Goal: Transaction & Acquisition: Purchase product/service

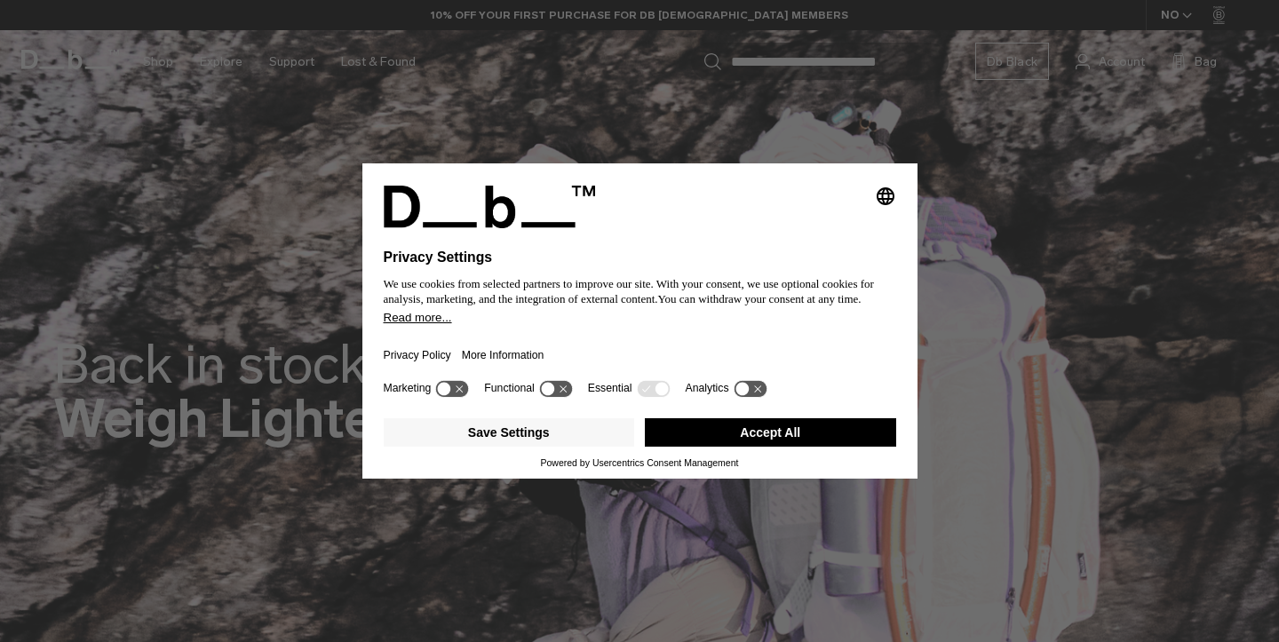
click at [682, 444] on button "Accept All" at bounding box center [770, 432] width 251 height 28
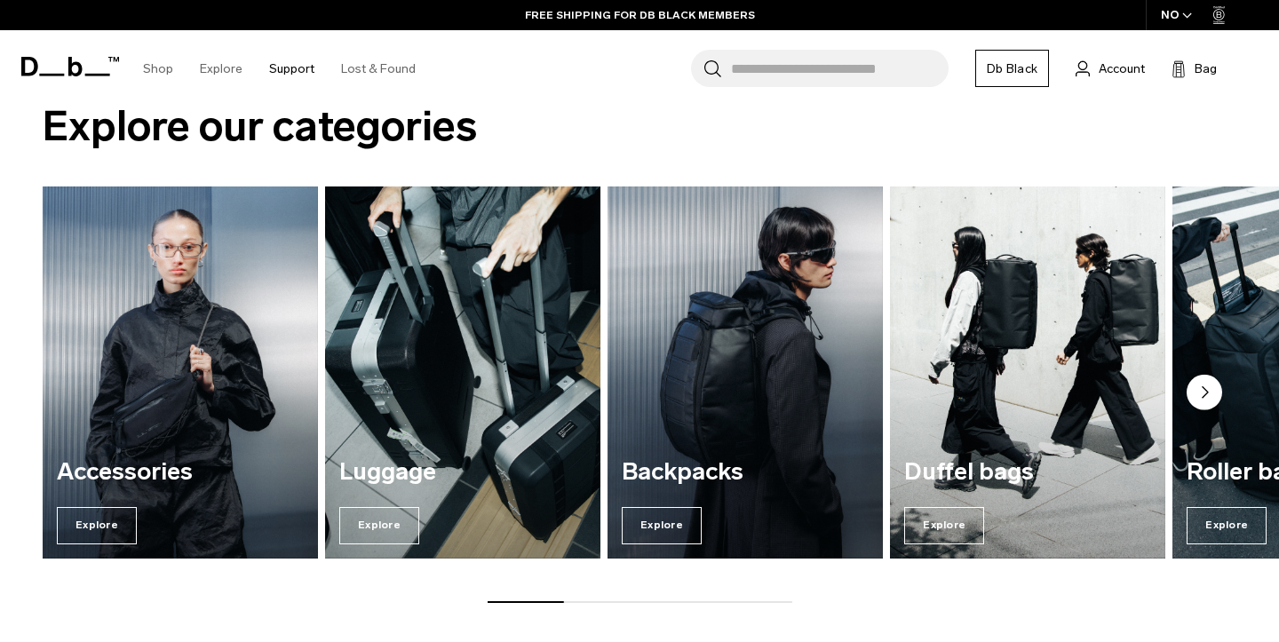
scroll to position [2053, 0]
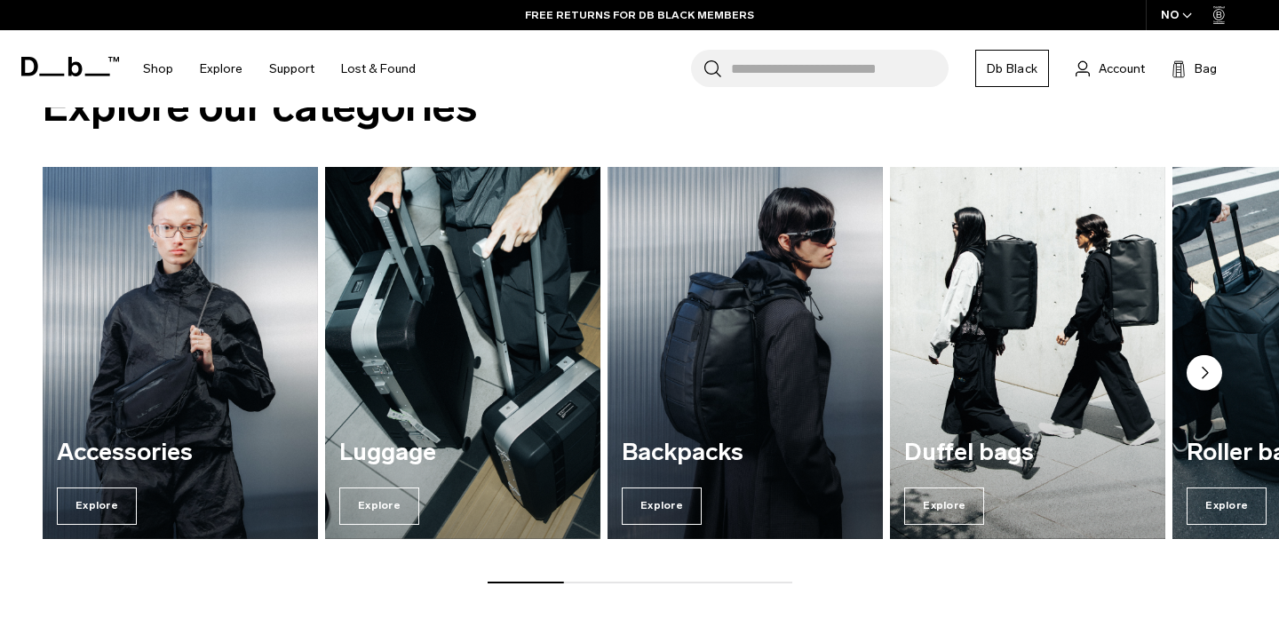
click at [1200, 371] on circle "Next slide" at bounding box center [1205, 373] width 36 height 36
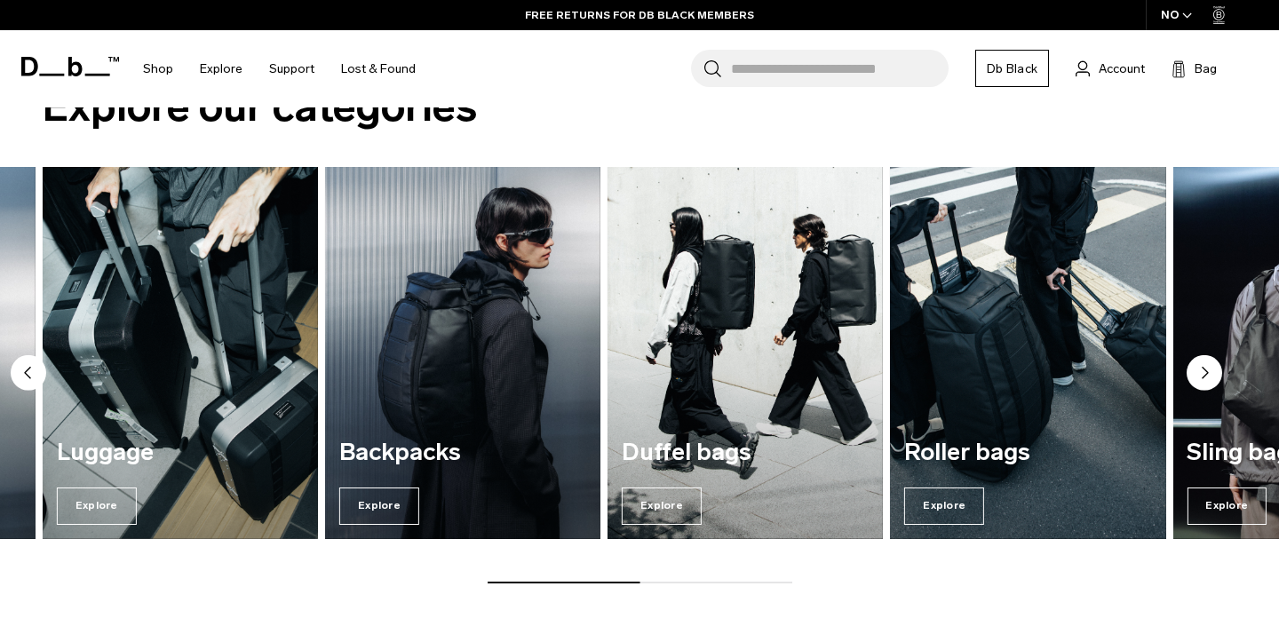
click at [1200, 371] on circle "Next slide" at bounding box center [1205, 373] width 36 height 36
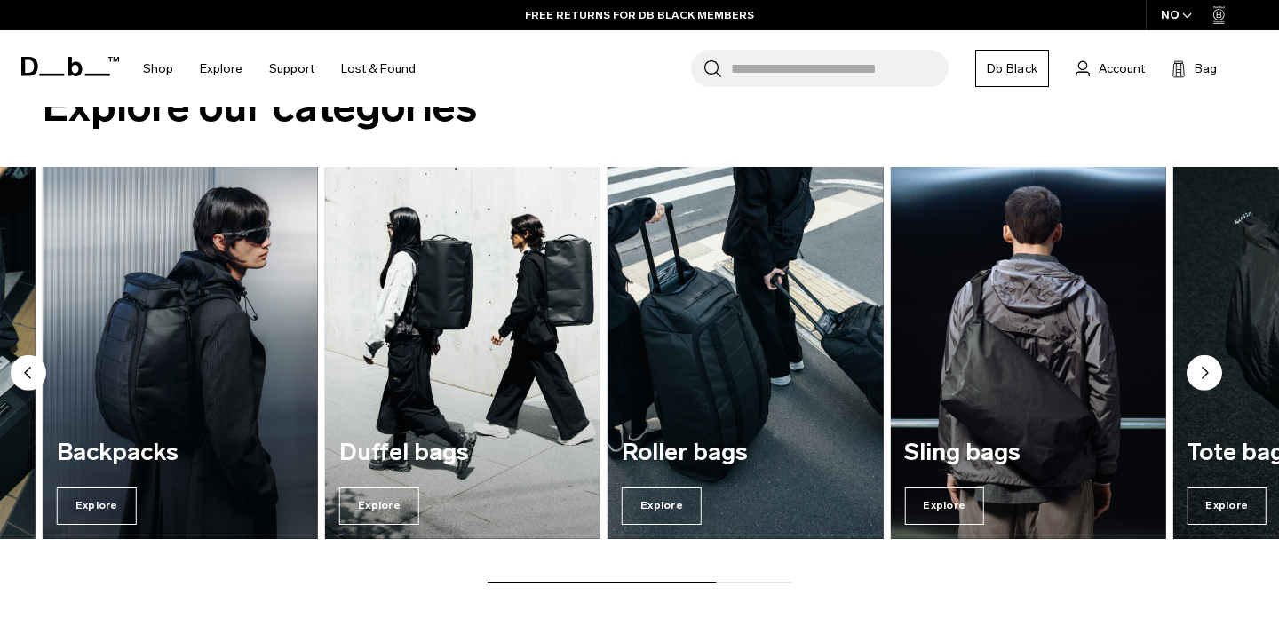
click at [1200, 371] on circle "Next slide" at bounding box center [1205, 373] width 36 height 36
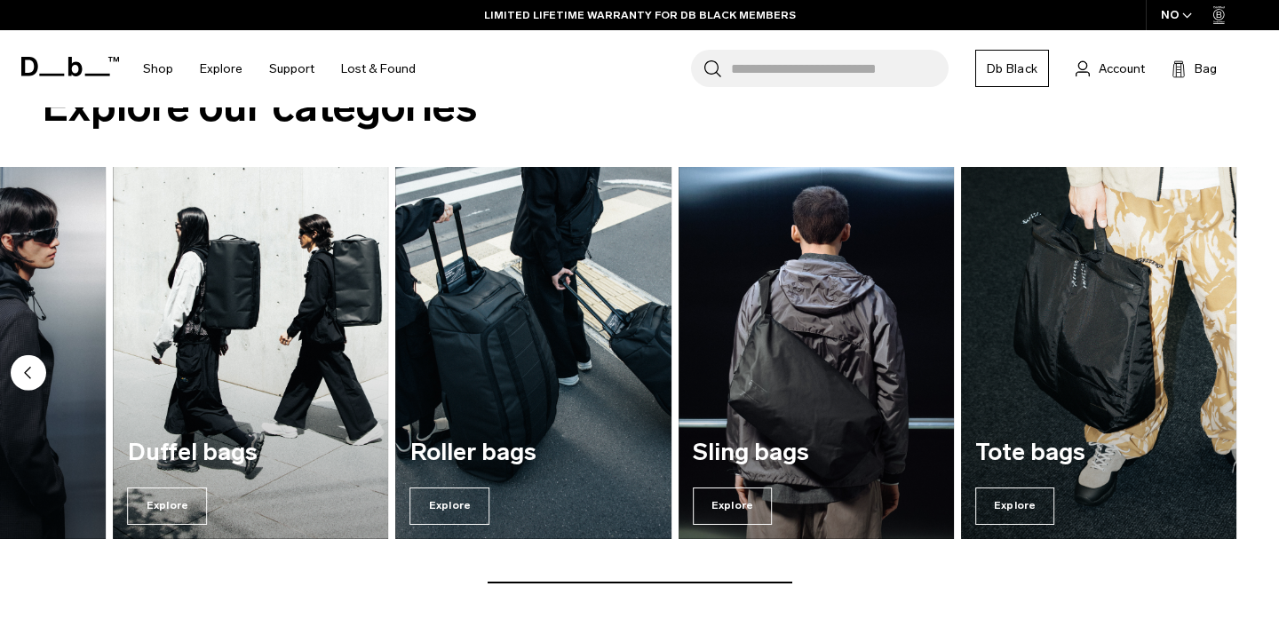
click at [27, 364] on circle "Previous slide" at bounding box center [29, 373] width 36 height 36
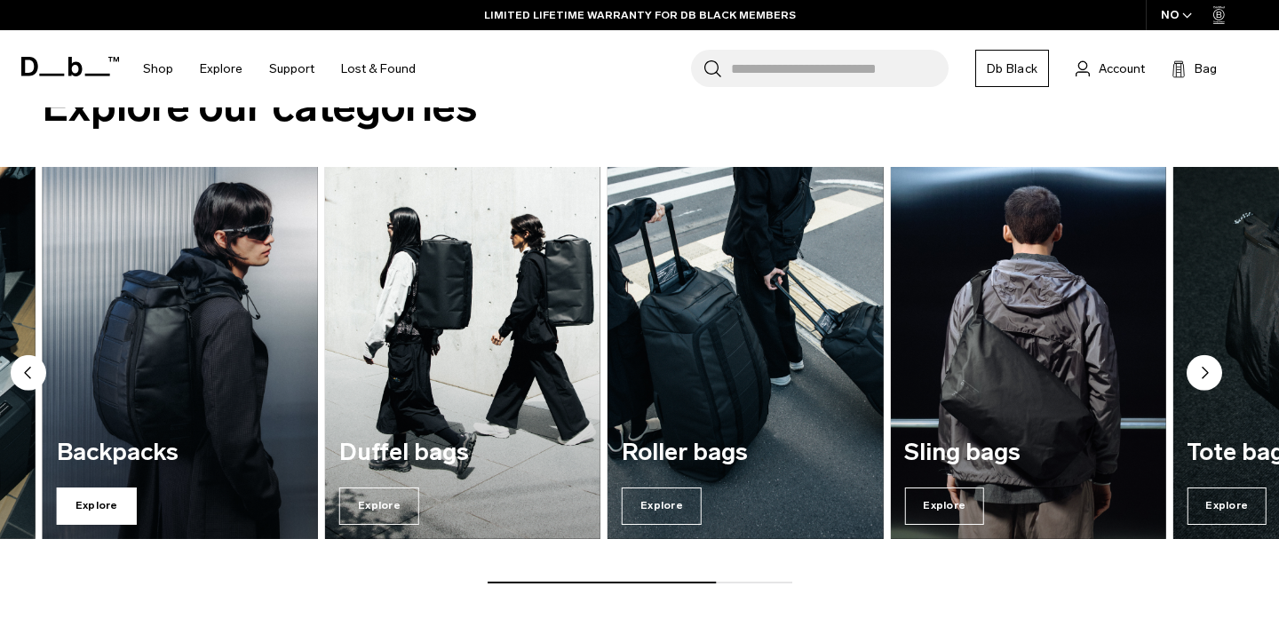
click at [85, 505] on span "Explore" at bounding box center [97, 506] width 80 height 37
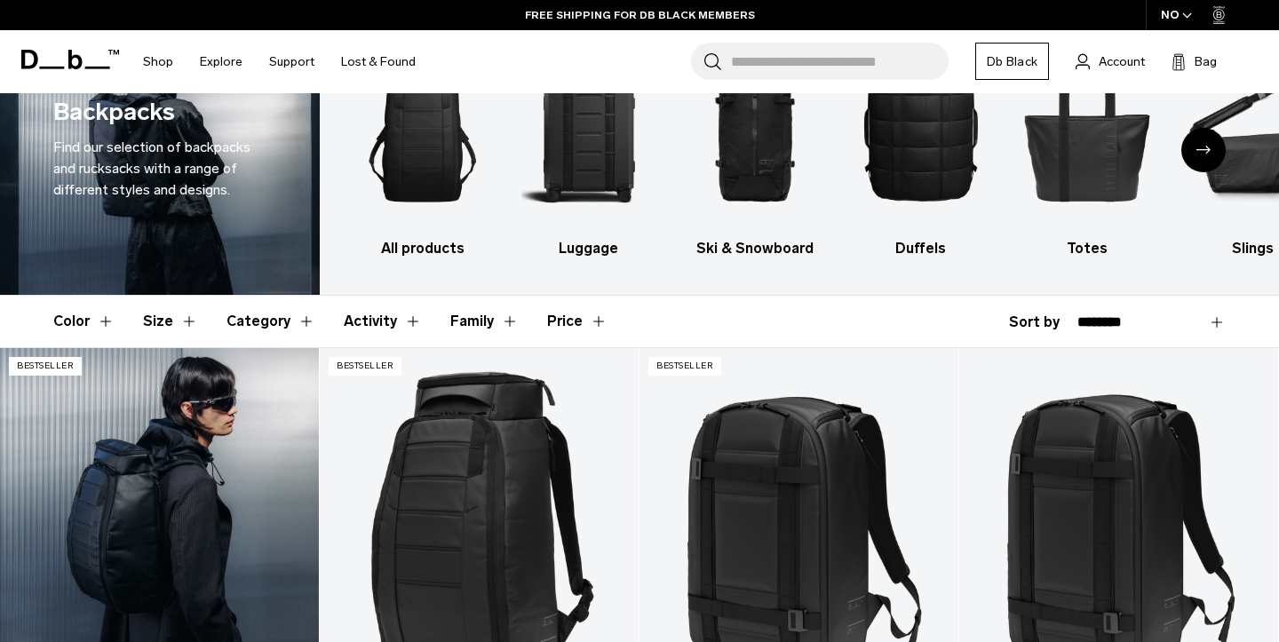
scroll to position [98, 0]
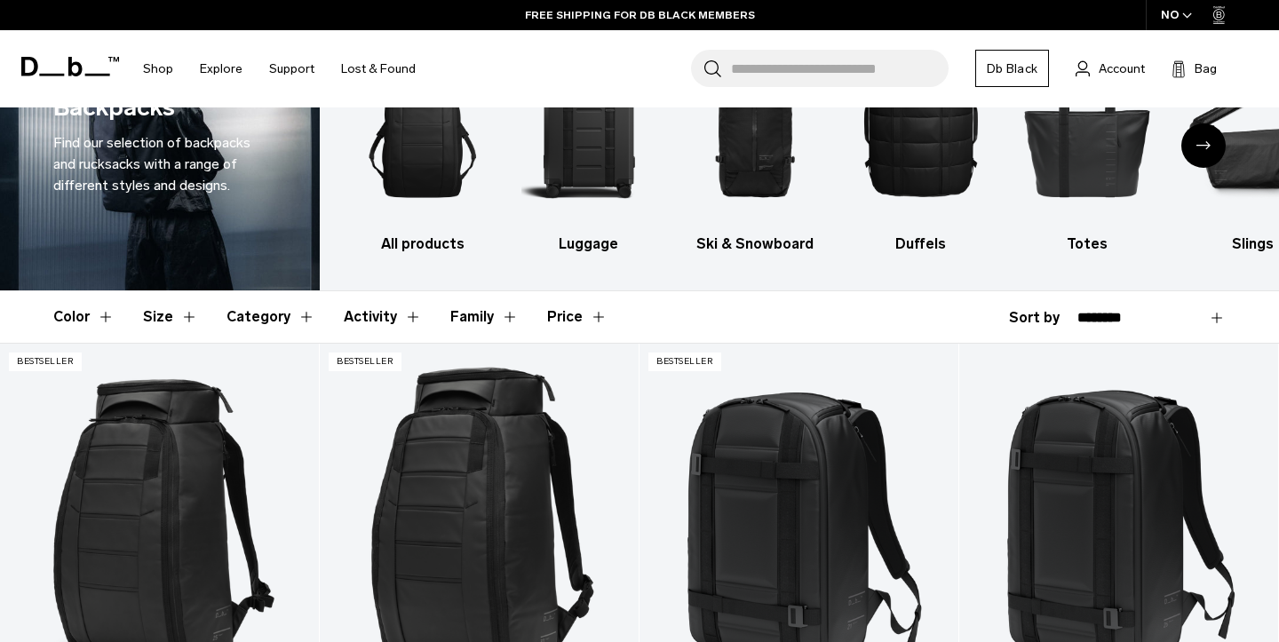
click at [66, 320] on button "Color" at bounding box center [83, 317] width 61 height 52
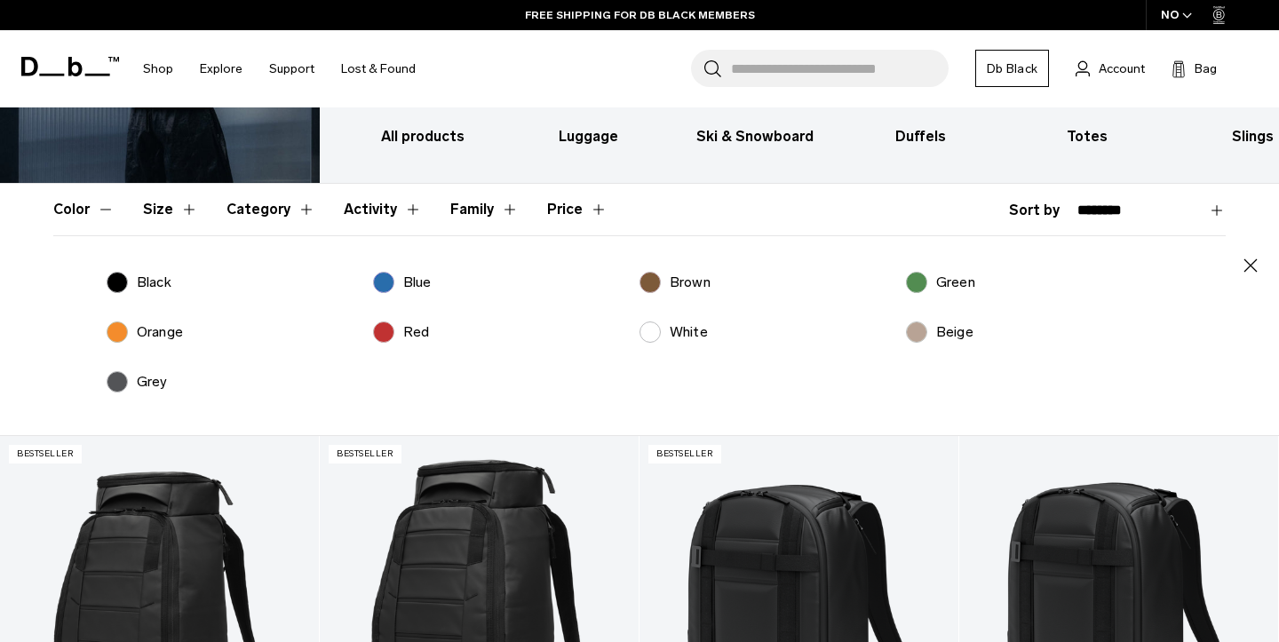
scroll to position [206, 0]
click at [644, 336] on label "White" at bounding box center [674, 331] width 68 height 21
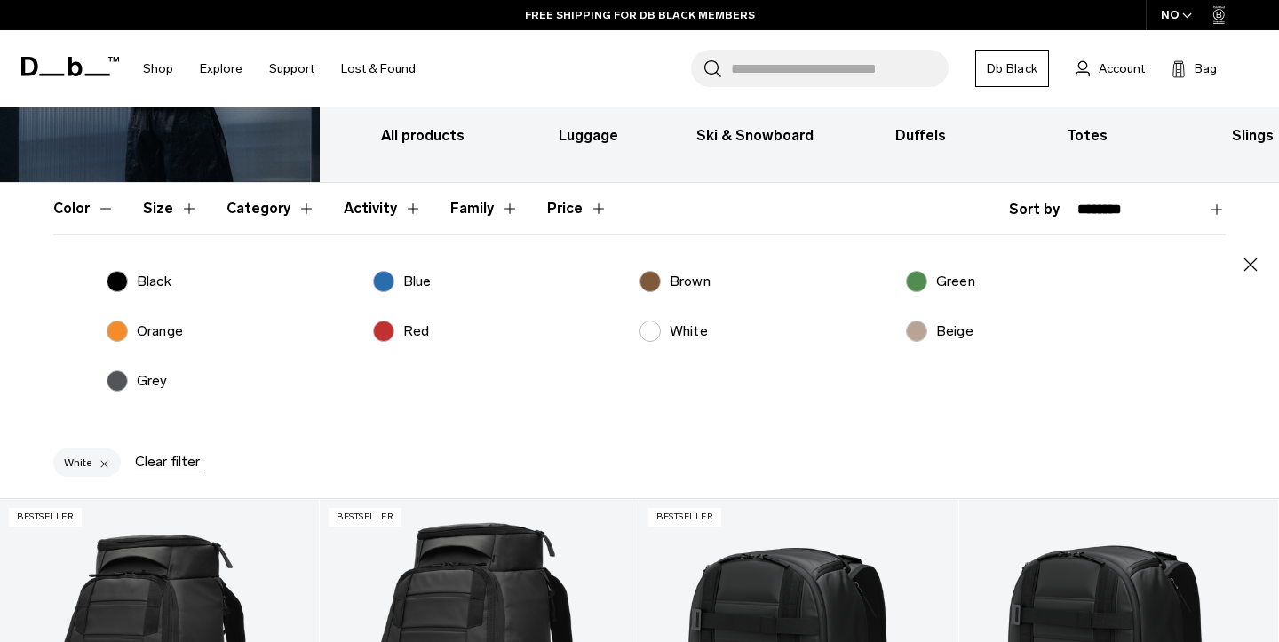
click at [919, 339] on label "Beige" at bounding box center [940, 331] width 68 height 21
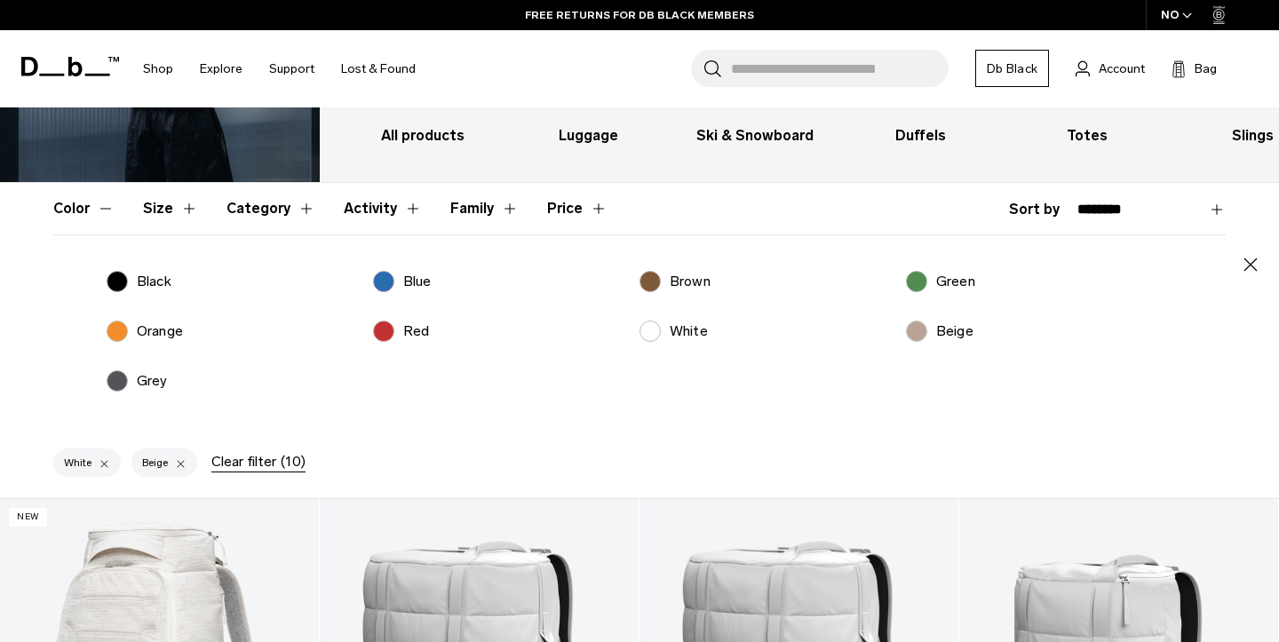
click at [650, 277] on label "Brown" at bounding box center [675, 281] width 71 height 21
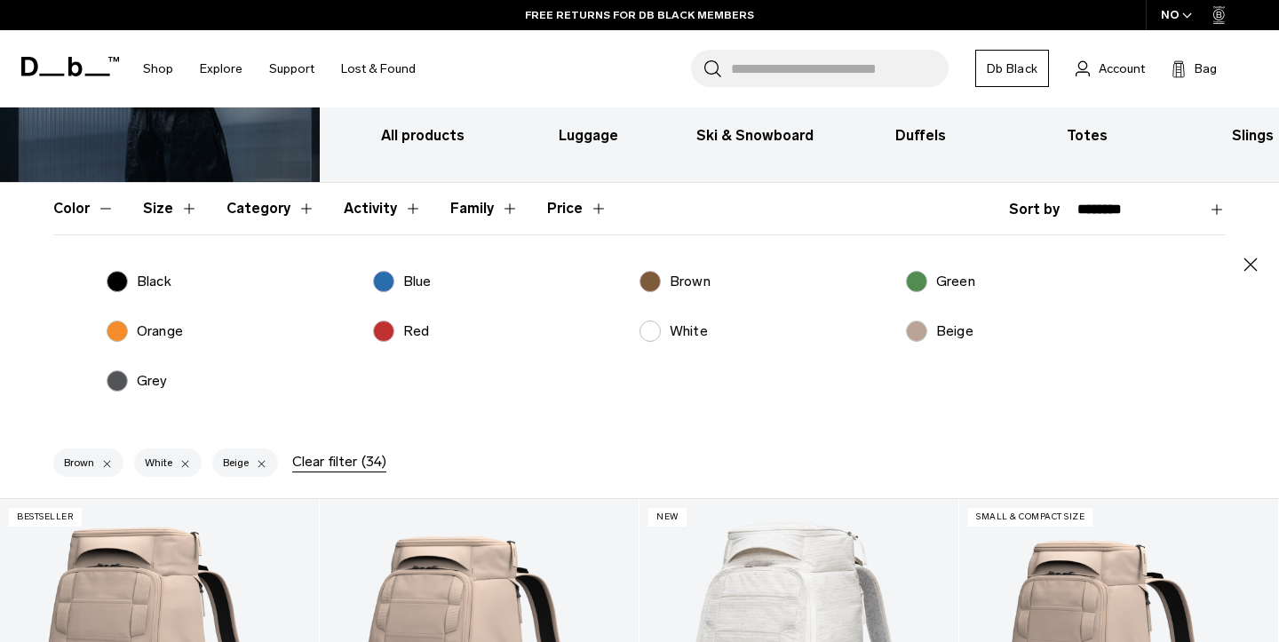
click at [94, 217] on button "Color" at bounding box center [83, 209] width 61 height 52
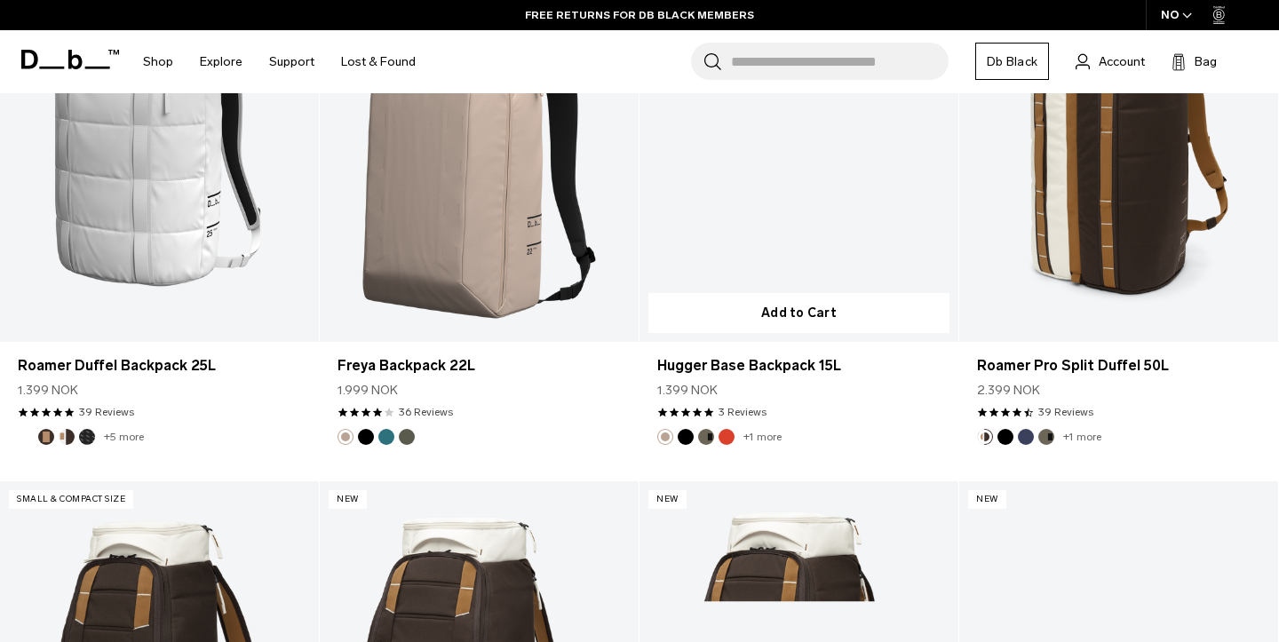
scroll to position [534, 0]
